Goal: Task Accomplishment & Management: Complete application form

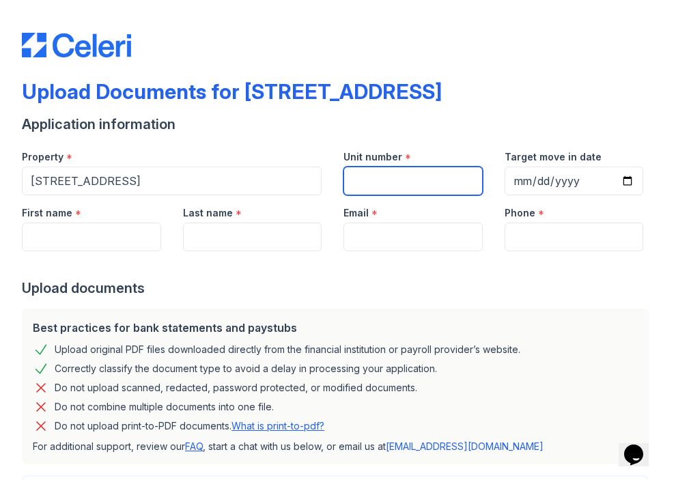
click at [395, 180] on input "Unit number" at bounding box center [412, 181] width 139 height 29
type input "5D"
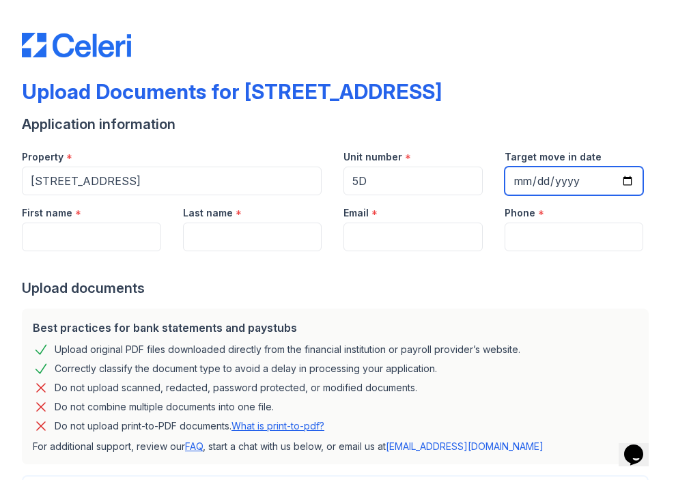
click at [527, 177] on input "Target move in date" at bounding box center [574, 181] width 139 height 29
type input "[DATE]"
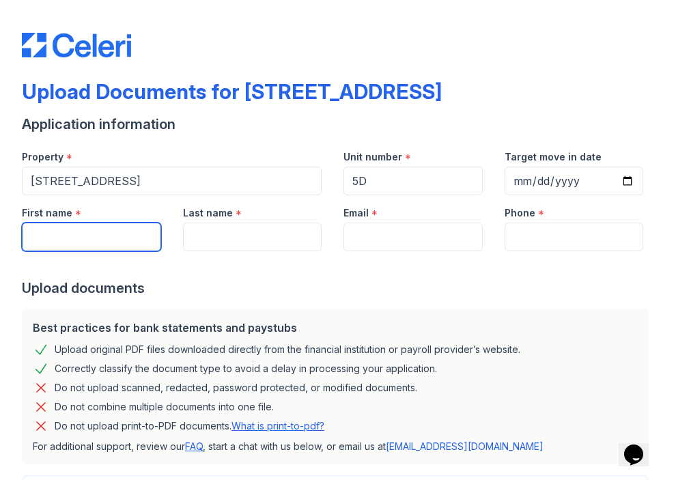
click at [95, 231] on input "First name" at bounding box center [91, 237] width 139 height 29
type input "Thaline"
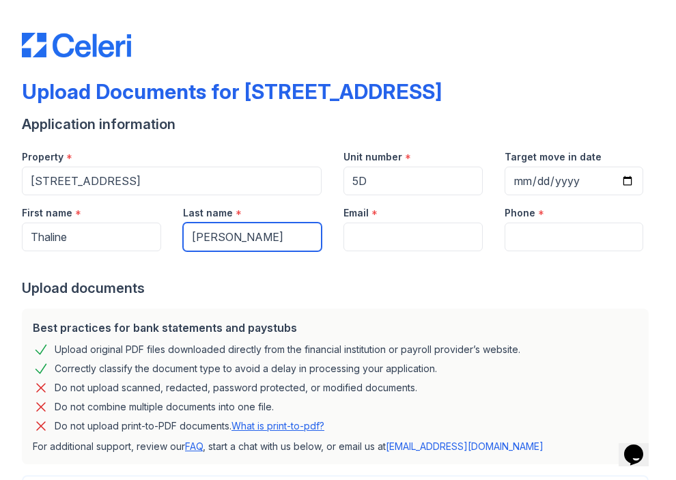
type input "[PERSON_NAME]"
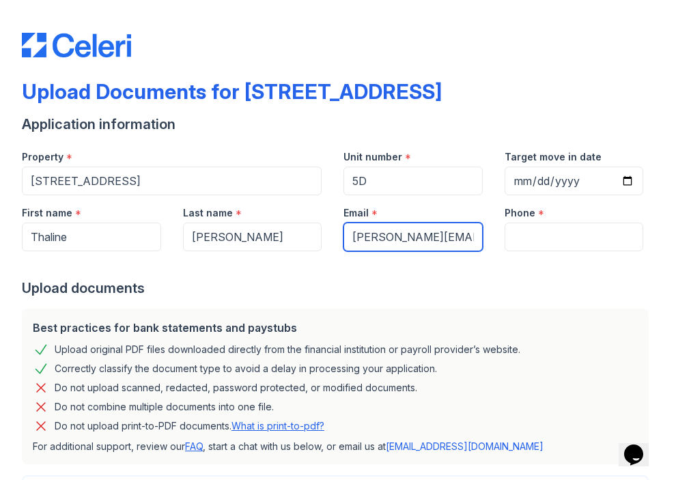
type input "[PERSON_NAME][EMAIL_ADDRESS][DOMAIN_NAME]"
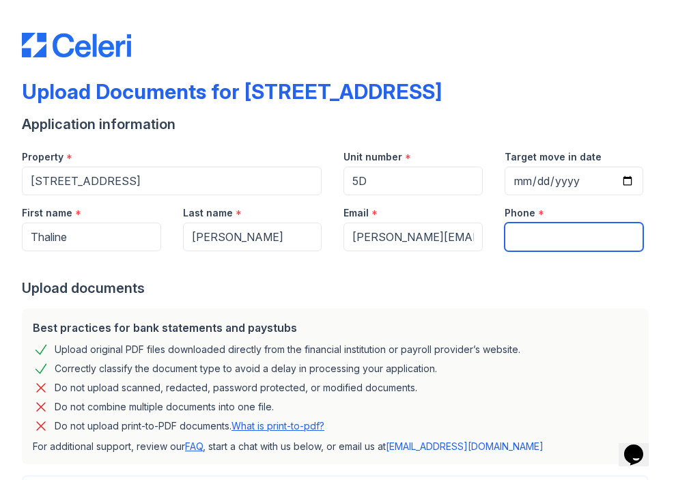
click at [526, 240] on input "Phone" at bounding box center [574, 237] width 139 height 29
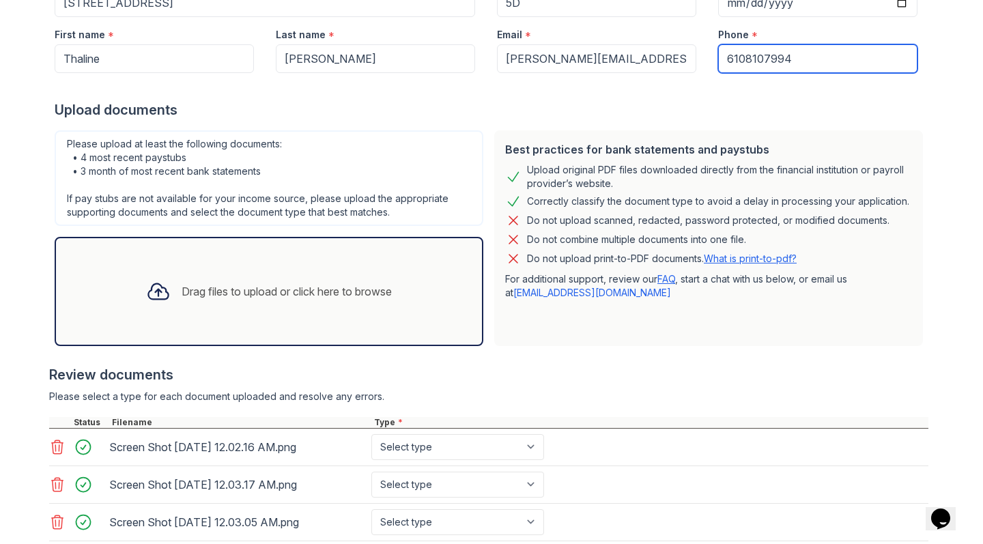
scroll to position [184, 0]
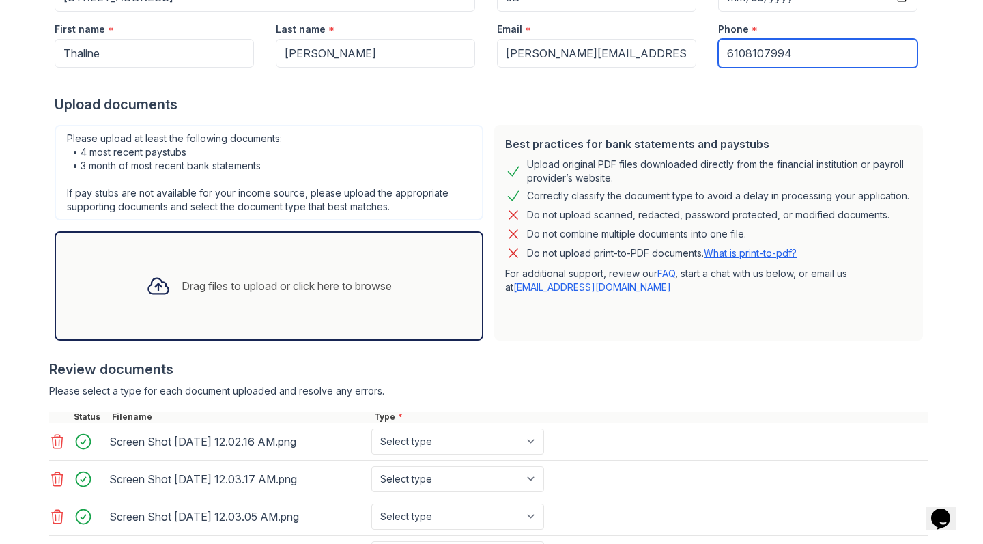
type input "6108107994"
click at [288, 283] on div "Drag files to upload or click here to browse" at bounding box center [287, 286] width 210 height 16
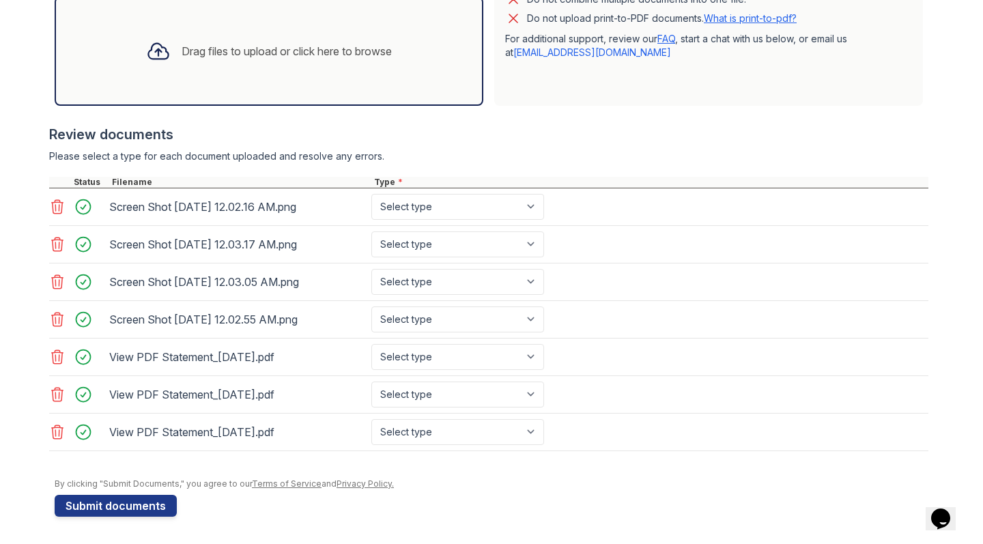
scroll to position [0, 0]
click at [142, 479] on button "Submit documents" at bounding box center [116, 506] width 122 height 22
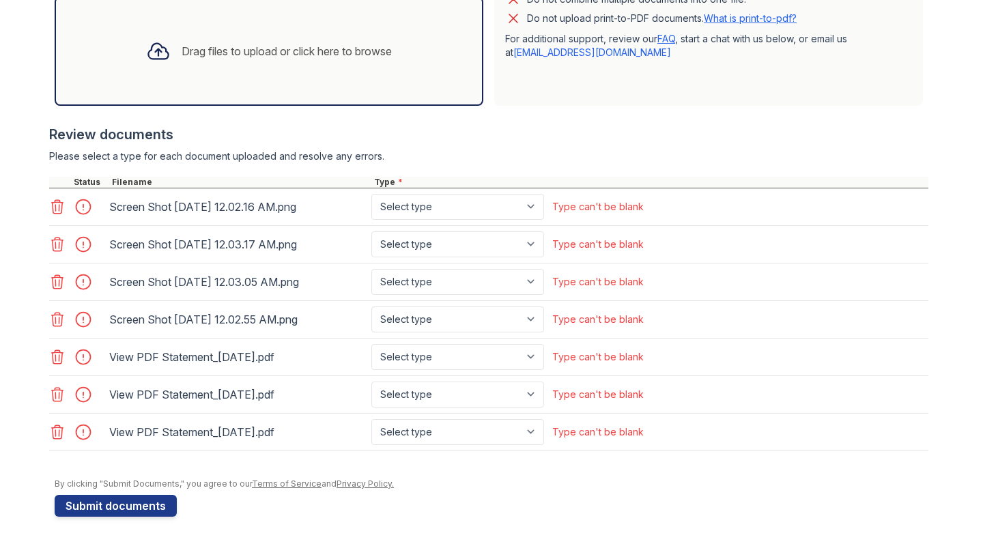
scroll to position [457, 0]
select select "paystub"
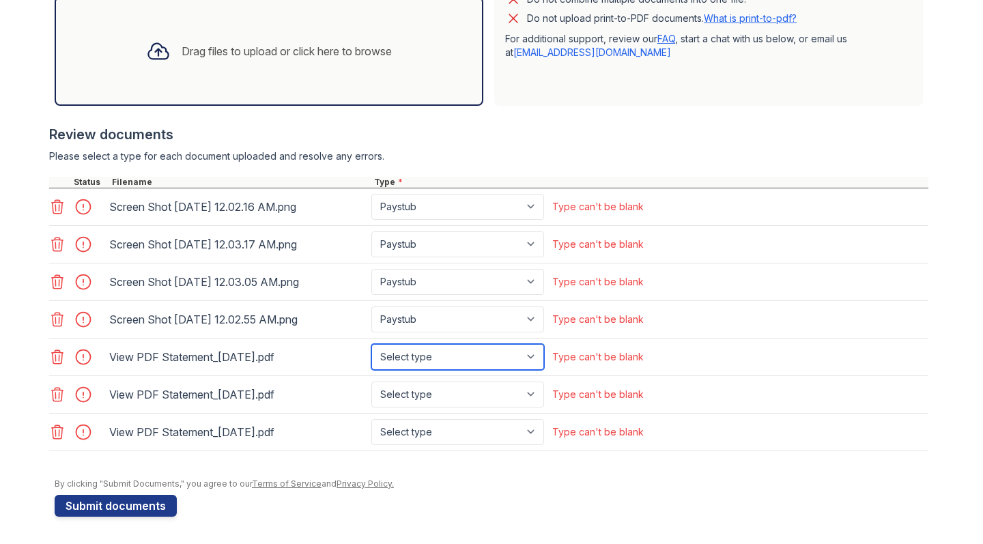
select select "bank_statement"
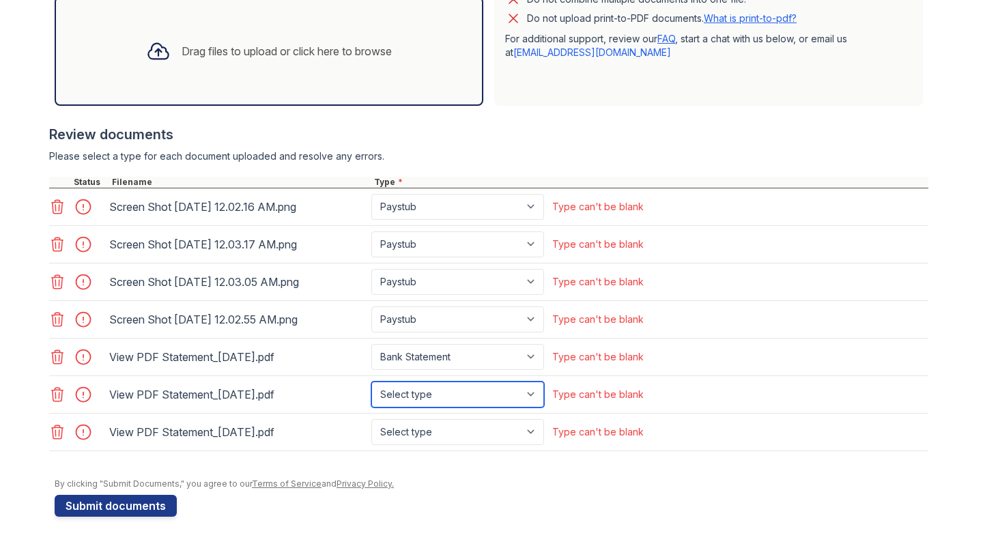
select select "bank_statement"
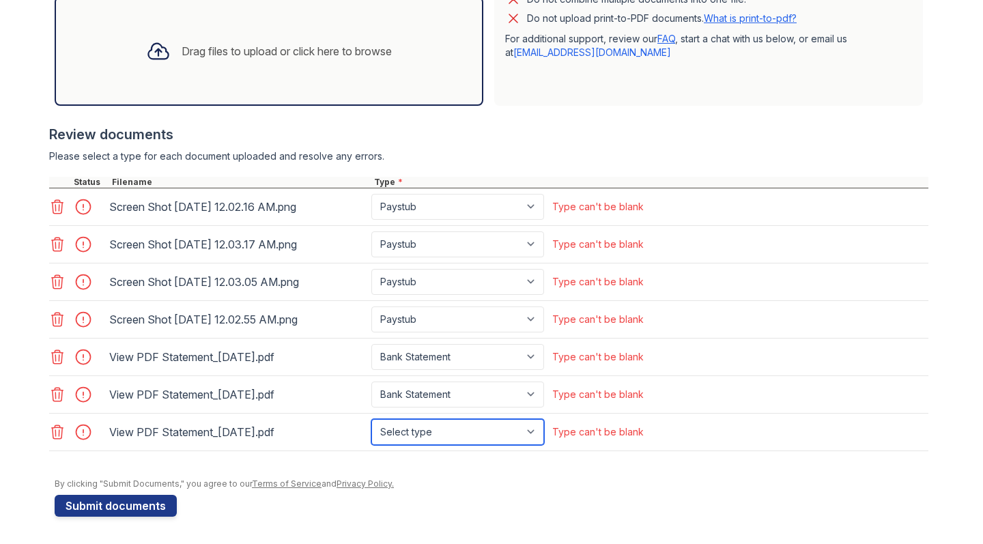
select select "bank_statement"
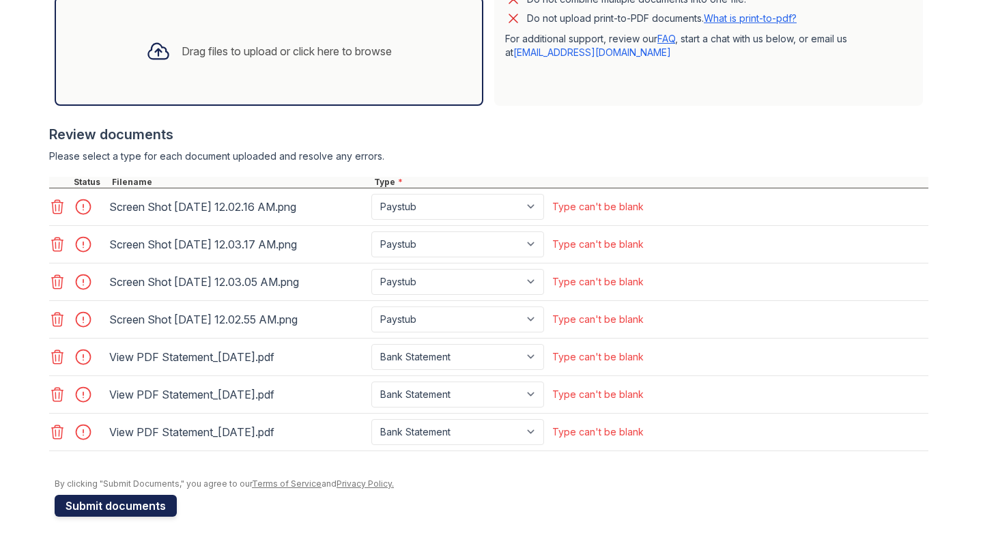
click at [113, 479] on button "Submit documents" at bounding box center [116, 506] width 122 height 22
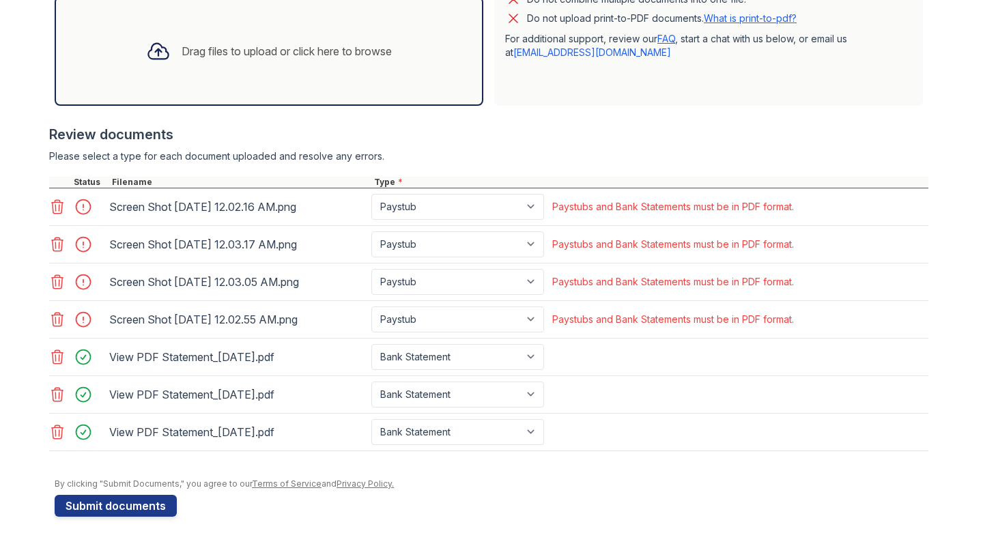
click at [59, 206] on icon at bounding box center [58, 207] width 12 height 14
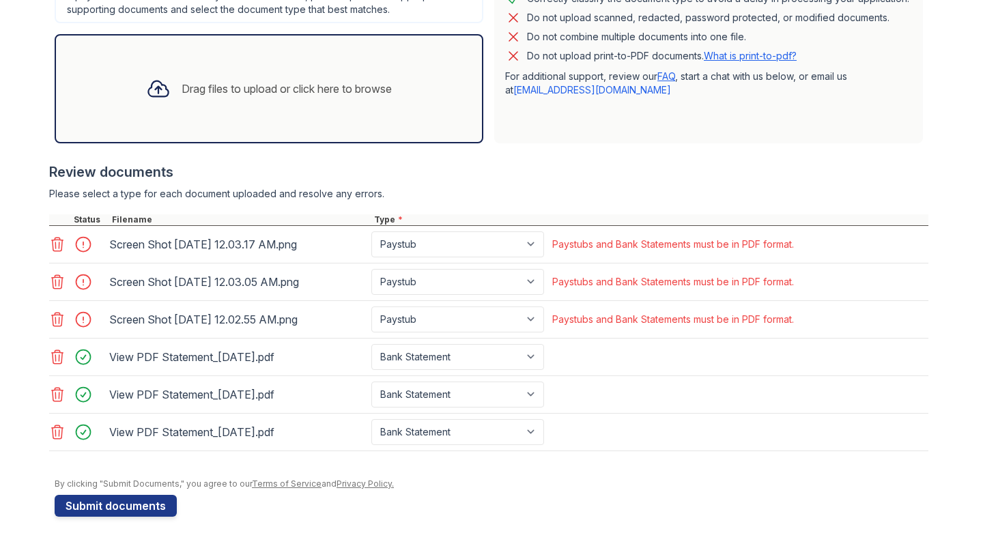
scroll to position [419, 0]
click at [58, 244] on icon at bounding box center [57, 244] width 16 height 16
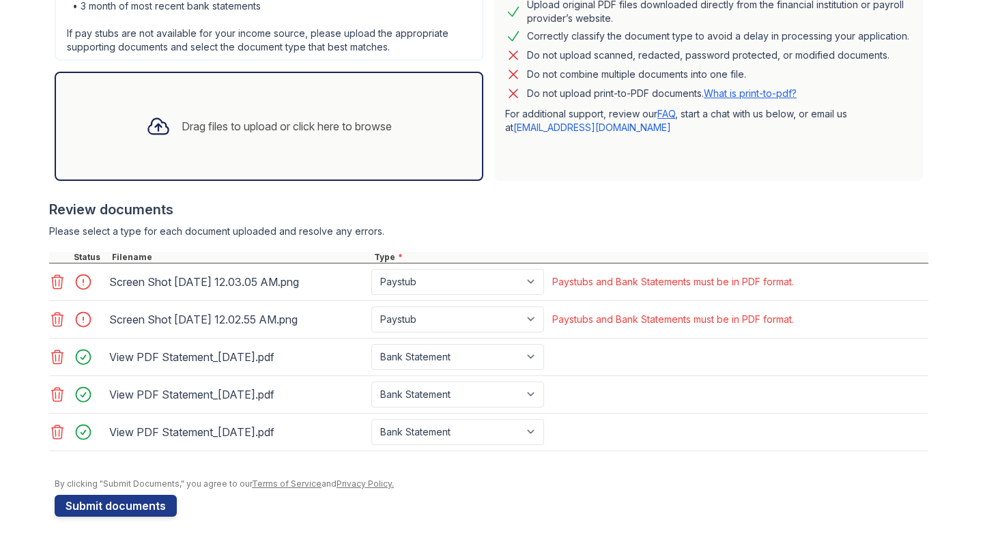
click at [59, 279] on icon at bounding box center [57, 282] width 16 height 16
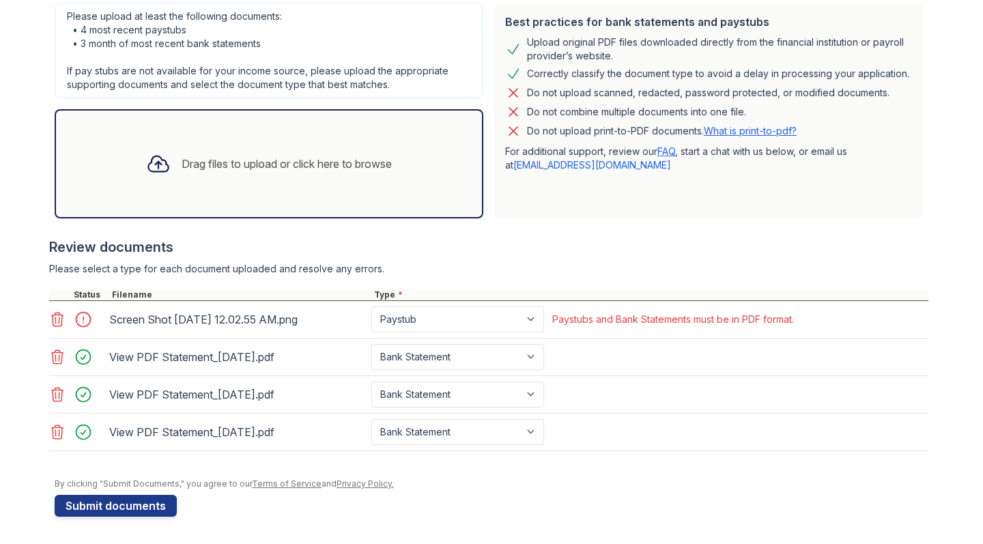
click at [59, 319] on icon at bounding box center [58, 320] width 12 height 14
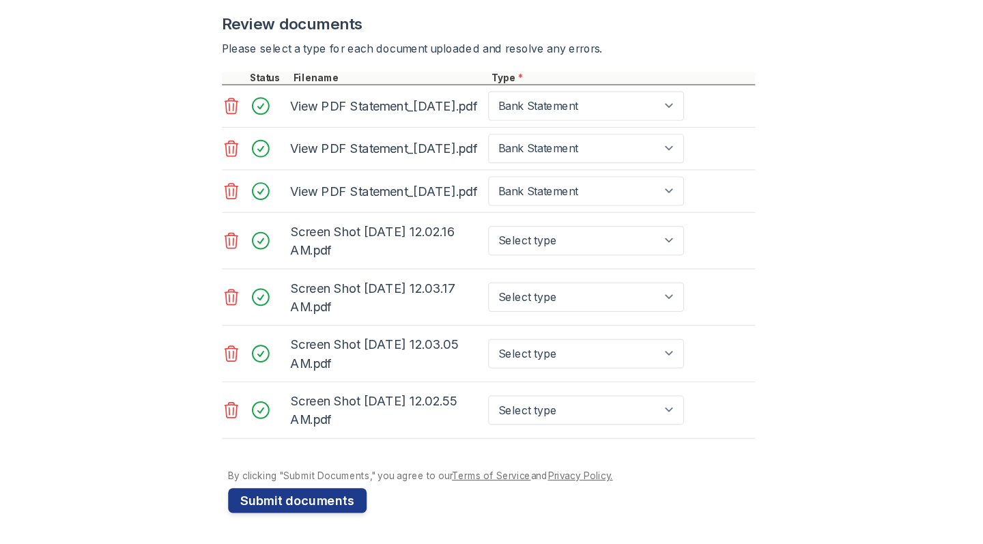
scroll to position [457, 0]
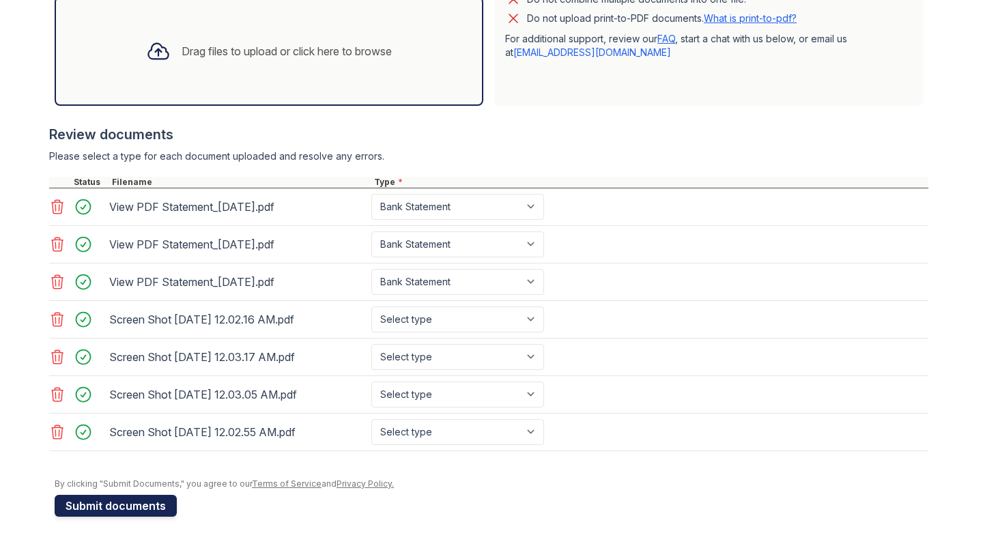
click at [117, 479] on button "Submit documents" at bounding box center [116, 506] width 122 height 22
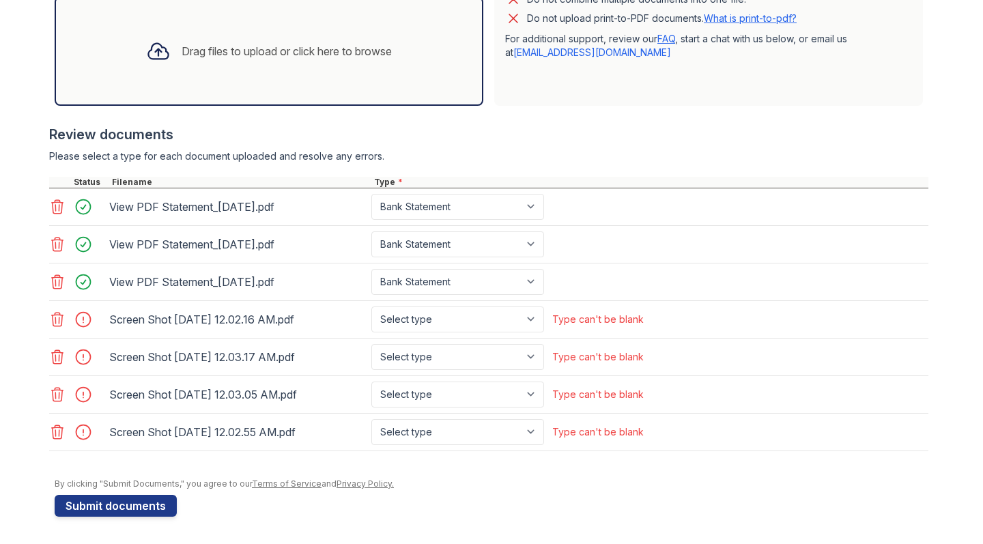
scroll to position [0, 0]
select select "paystub"
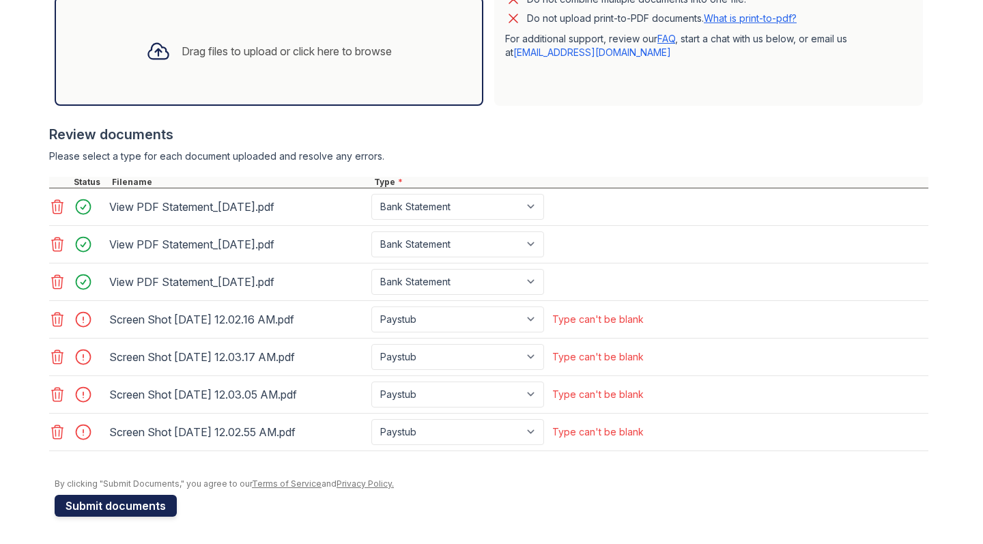
click at [141, 479] on button "Submit documents" at bounding box center [116, 506] width 122 height 22
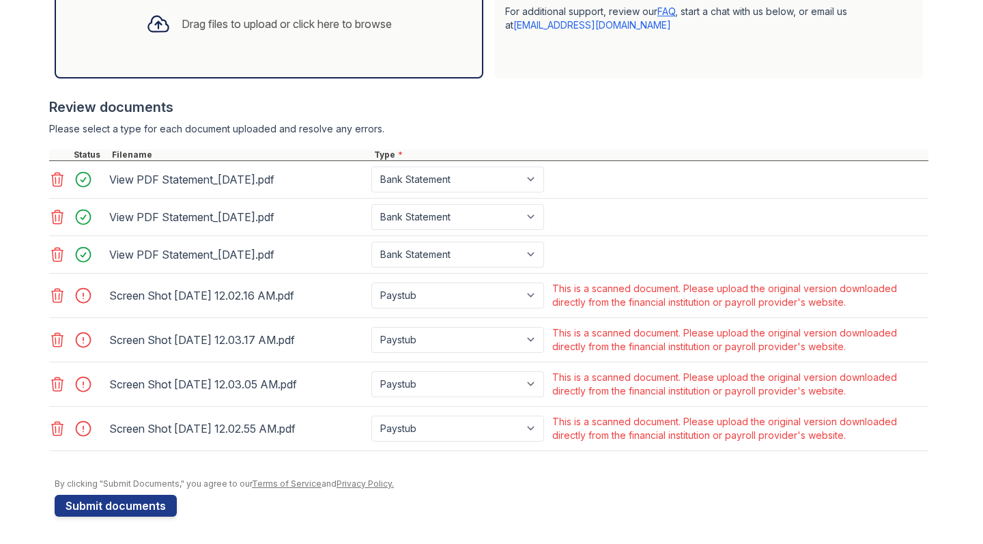
scroll to position [484, 0]
click at [58, 293] on icon at bounding box center [57, 296] width 16 height 16
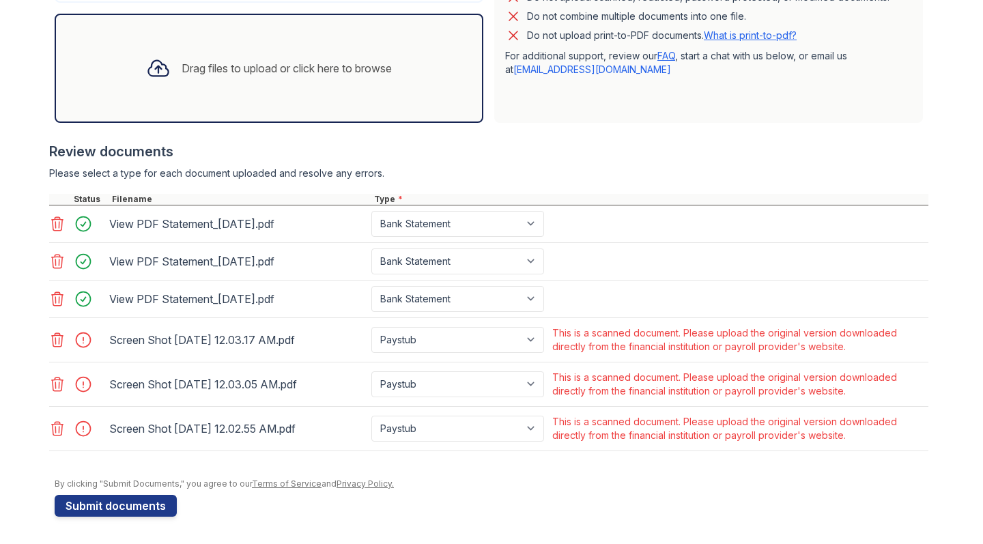
click at [56, 341] on icon at bounding box center [58, 340] width 12 height 14
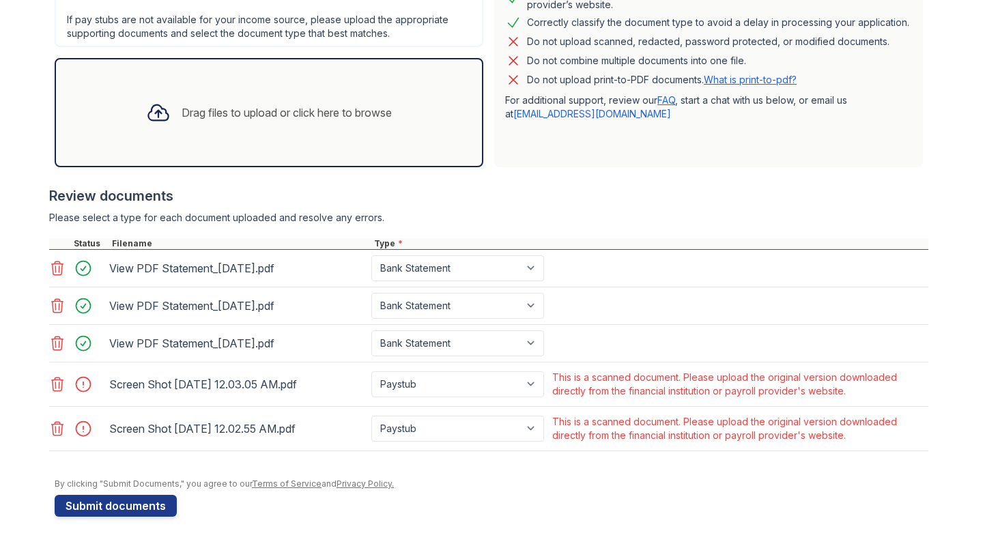
scroll to position [395, 0]
click at [59, 385] on icon at bounding box center [58, 385] width 12 height 14
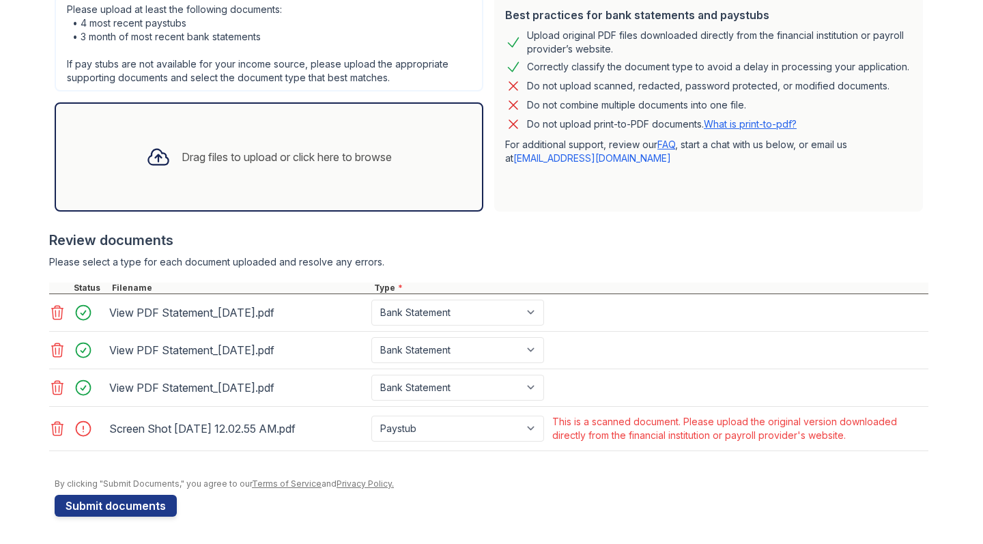
click at [60, 428] on icon at bounding box center [57, 429] width 16 height 16
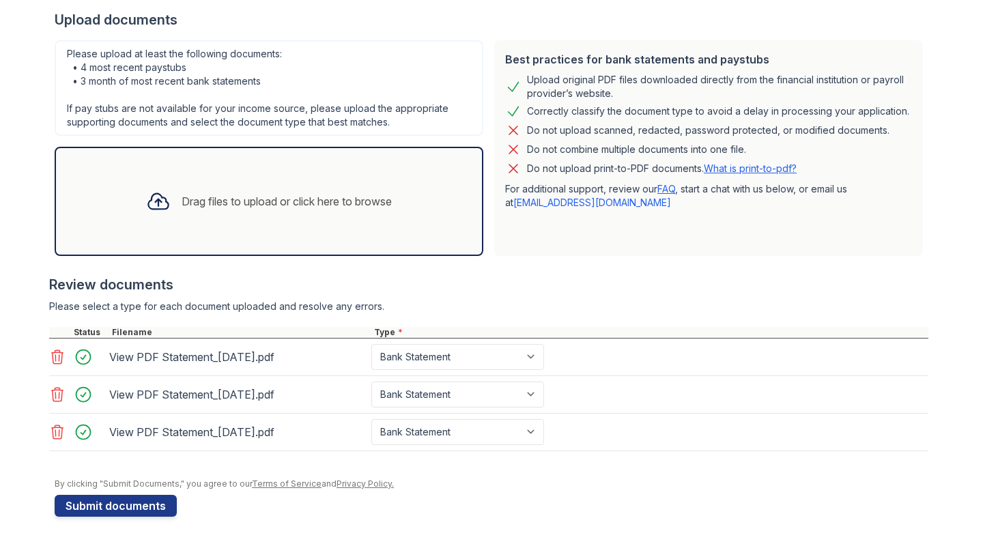
scroll to position [307, 0]
click at [133, 479] on button "Submit documents" at bounding box center [116, 506] width 122 height 22
